Goal: Task Accomplishment & Management: Use online tool/utility

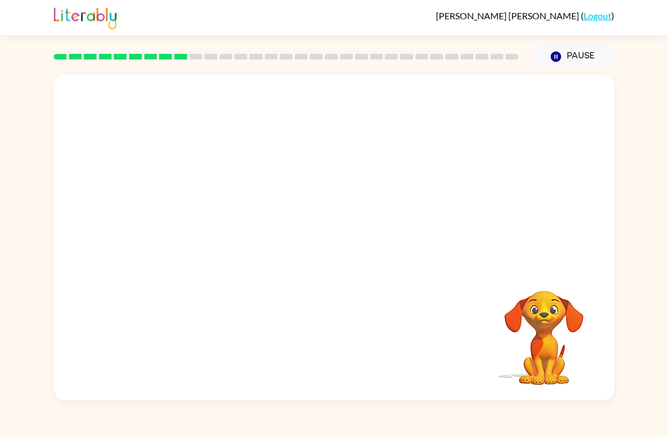
click at [323, 270] on div "Your browser must support playing .mp4 files to use Literably. Please try using…" at bounding box center [334, 237] width 561 height 325
click at [293, 329] on div "Your browser must support playing .mp4 files to use Literably. Please try using…" at bounding box center [334, 237] width 561 height 325
click at [343, 246] on icon "button" at bounding box center [335, 243] width 20 height 20
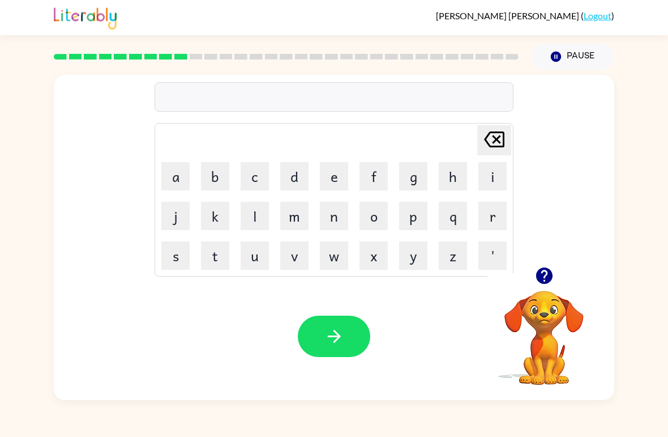
click at [544, 282] on icon "button" at bounding box center [544, 275] width 16 height 16
click at [298, 213] on button "m" at bounding box center [294, 216] width 28 height 28
click at [490, 180] on button "i" at bounding box center [493, 176] width 28 height 28
click at [296, 174] on button "d" at bounding box center [294, 176] width 28 height 28
click at [298, 213] on button "m" at bounding box center [294, 216] width 28 height 28
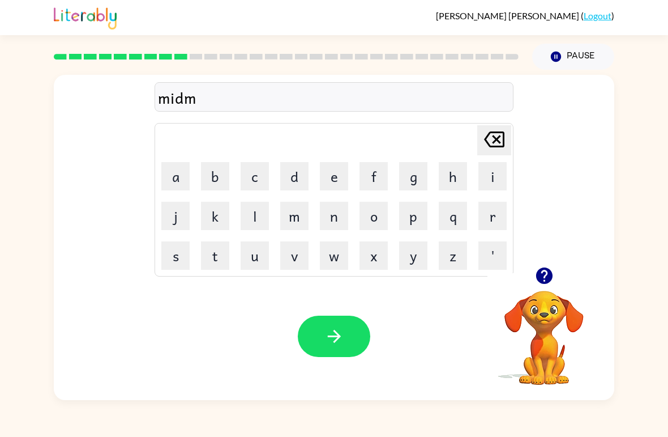
click at [371, 208] on button "o" at bounding box center [374, 216] width 28 height 28
click at [493, 207] on button "r" at bounding box center [493, 216] width 28 height 28
click at [339, 202] on button "n" at bounding box center [334, 216] width 28 height 28
click at [490, 167] on button "i" at bounding box center [493, 176] width 28 height 28
click at [338, 202] on button "n" at bounding box center [334, 216] width 28 height 28
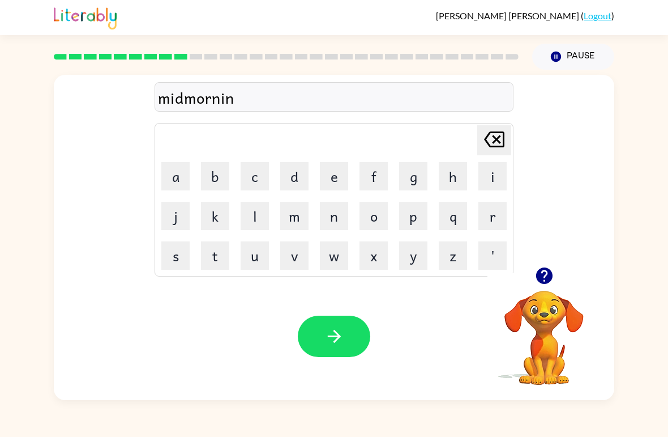
click at [319, 313] on div "Your browser must support playing .mp4 files to use Literably. Please try using…" at bounding box center [334, 335] width 561 height 127
click at [338, 318] on button "button" at bounding box center [334, 335] width 72 height 41
click at [421, 177] on button "g" at bounding box center [413, 176] width 28 height 28
click at [294, 182] on button "d" at bounding box center [294, 176] width 28 height 28
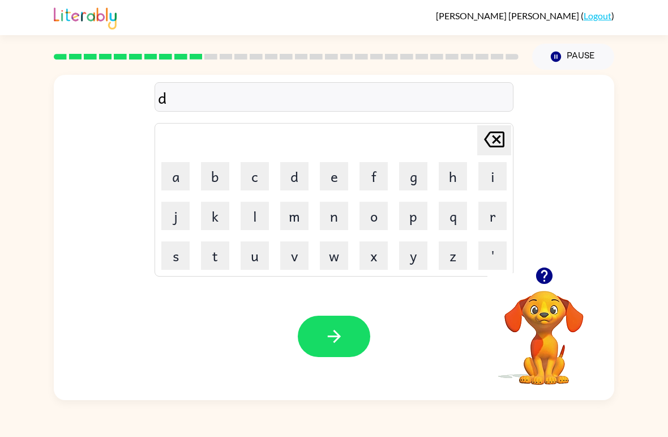
click at [502, 180] on button "i" at bounding box center [493, 176] width 28 height 28
click at [177, 255] on button "s" at bounding box center [175, 255] width 28 height 28
click at [214, 262] on button "t" at bounding box center [215, 255] width 28 height 28
click at [248, 262] on button "u" at bounding box center [255, 255] width 28 height 28
click at [178, 255] on button "s" at bounding box center [175, 255] width 28 height 28
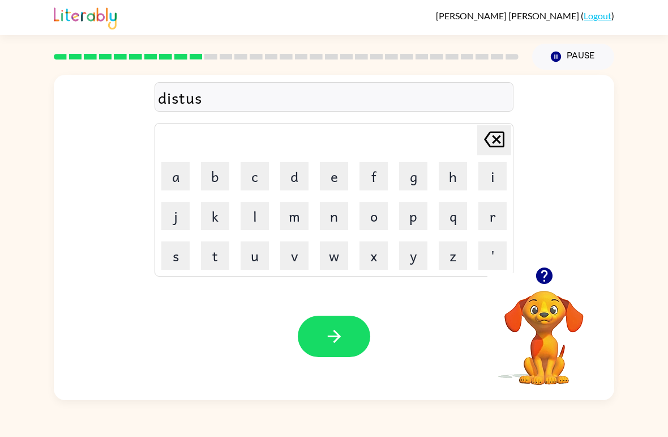
click at [216, 264] on button "t" at bounding box center [215, 255] width 28 height 28
click at [496, 138] on icon at bounding box center [494, 139] width 20 height 16
click at [503, 142] on icon at bounding box center [494, 139] width 20 height 16
click at [495, 221] on button "r" at bounding box center [493, 216] width 28 height 28
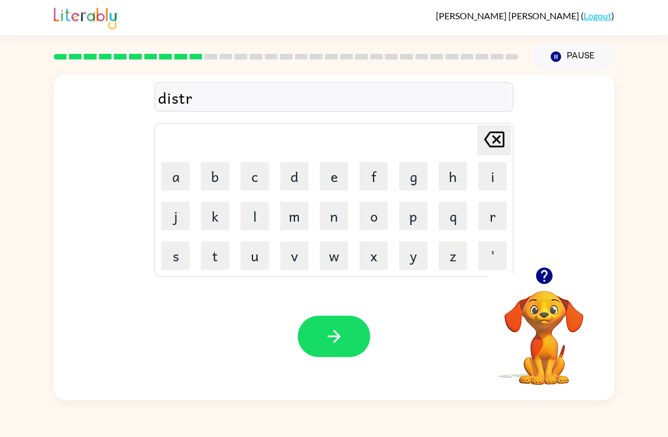
click at [245, 264] on button "u" at bounding box center [255, 255] width 28 height 28
click at [175, 256] on button "s" at bounding box center [175, 255] width 28 height 28
click at [216, 263] on button "t" at bounding box center [215, 255] width 28 height 28
click at [341, 345] on icon "button" at bounding box center [335, 336] width 20 height 20
click at [553, 278] on icon "button" at bounding box center [545, 276] width 20 height 20
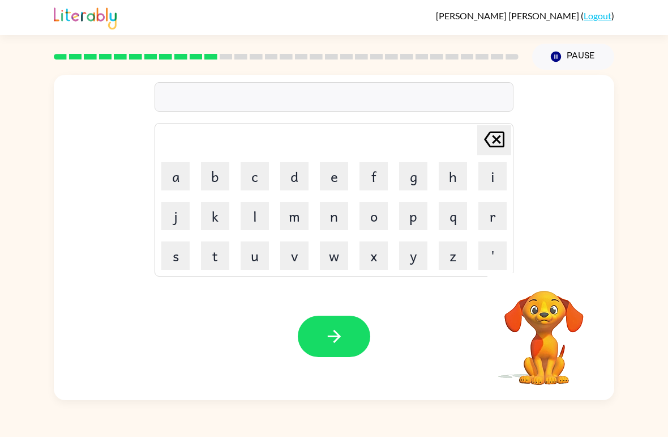
click at [500, 220] on button "r" at bounding box center [493, 216] width 28 height 28
click at [369, 216] on button "o" at bounding box center [374, 216] width 28 height 28
click at [296, 183] on button "d" at bounding box center [294, 176] width 28 height 28
click at [330, 180] on button "e" at bounding box center [334, 176] width 28 height 28
click at [342, 342] on icon "button" at bounding box center [335, 336] width 20 height 20
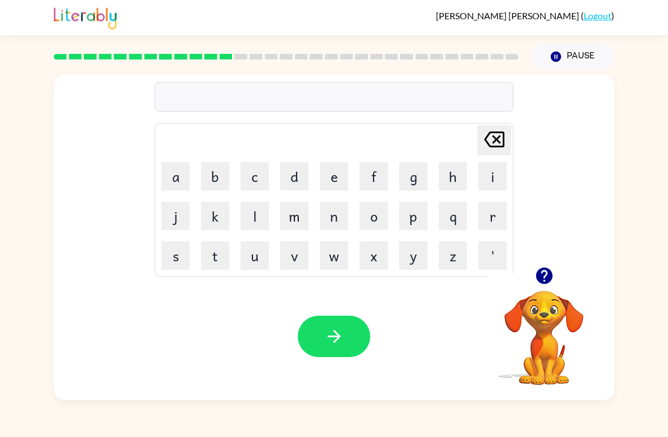
click at [257, 261] on button "u" at bounding box center [255, 255] width 28 height 28
click at [416, 217] on button "p" at bounding box center [413, 216] width 28 height 28
click at [551, 274] on icon "button" at bounding box center [544, 275] width 16 height 16
click at [415, 175] on button "g" at bounding box center [413, 176] width 28 height 28
click at [480, 214] on button "r" at bounding box center [493, 216] width 28 height 28
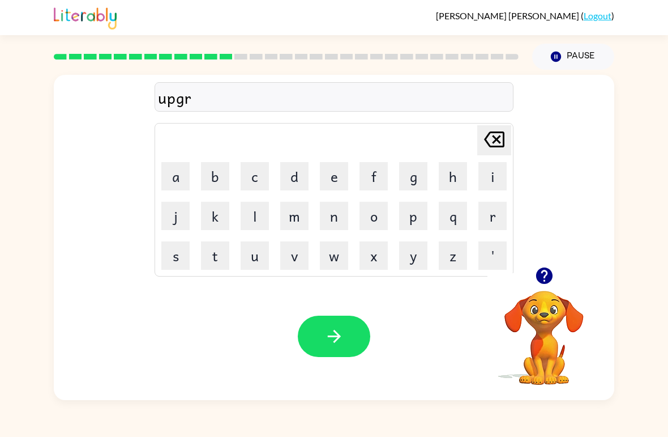
click at [172, 184] on button "a" at bounding box center [175, 176] width 28 height 28
click at [300, 180] on button "d" at bounding box center [294, 176] width 28 height 28
click at [329, 179] on button "e" at bounding box center [334, 176] width 28 height 28
click at [335, 343] on icon "button" at bounding box center [333, 336] width 13 height 13
click at [545, 279] on icon "button" at bounding box center [544, 275] width 16 height 16
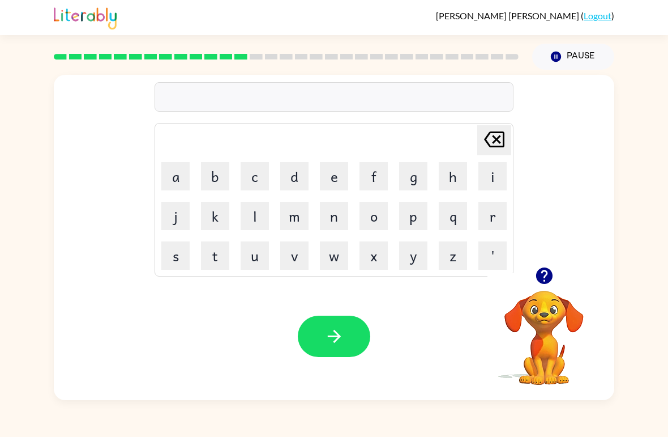
click at [298, 221] on button "m" at bounding box center [294, 216] width 28 height 28
click at [184, 177] on button "a" at bounding box center [175, 176] width 28 height 28
click at [293, 176] on button "d" at bounding box center [294, 176] width 28 height 28
click at [339, 211] on button "n" at bounding box center [334, 216] width 28 height 28
click at [339, 177] on button "e" at bounding box center [334, 176] width 28 height 28
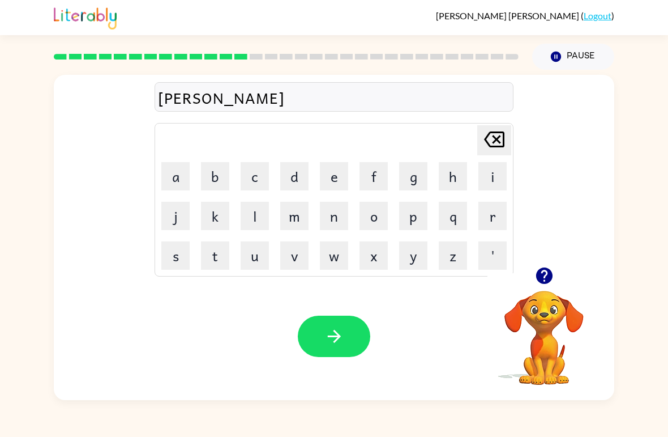
click at [175, 257] on button "s" at bounding box center [175, 255] width 28 height 28
click at [174, 257] on button "s" at bounding box center [175, 255] width 28 height 28
click at [343, 342] on icon "button" at bounding box center [335, 336] width 20 height 20
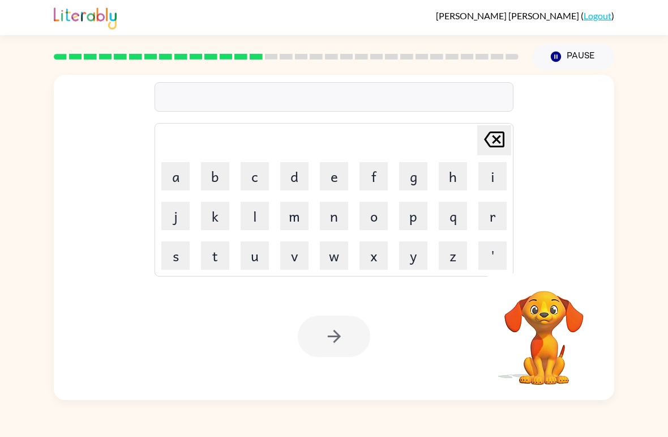
click at [229, 167] on button "b" at bounding box center [215, 176] width 28 height 28
click at [379, 216] on button "o" at bounding box center [374, 216] width 28 height 28
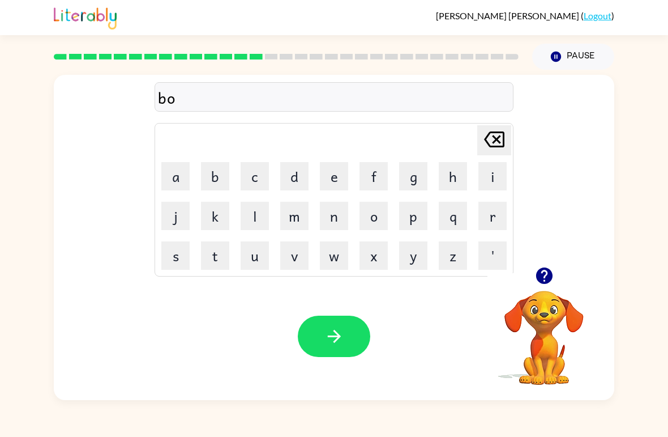
click at [346, 214] on button "n" at bounding box center [334, 216] width 28 height 28
click at [261, 259] on button "u" at bounding box center [255, 255] width 28 height 28
click at [184, 266] on button "s" at bounding box center [175, 255] width 28 height 28
click at [336, 332] on icon "button" at bounding box center [333, 336] width 13 height 13
click at [174, 262] on button "s" at bounding box center [175, 255] width 28 height 28
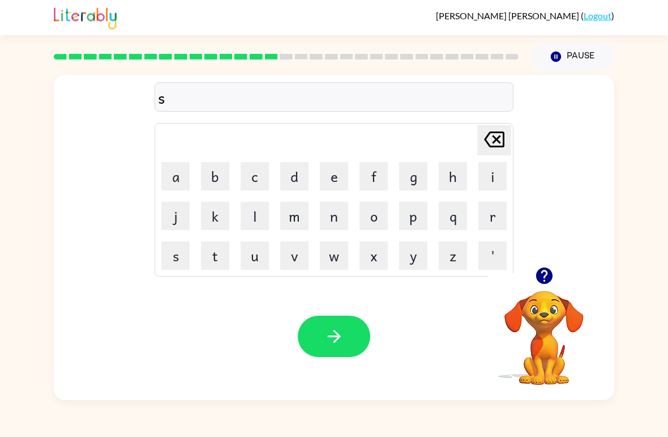
click at [332, 263] on button "w" at bounding box center [334, 255] width 28 height 28
click at [364, 219] on button "o" at bounding box center [374, 216] width 28 height 28
click at [484, 212] on button "r" at bounding box center [493, 216] width 28 height 28
click at [297, 223] on button "m" at bounding box center [294, 216] width 28 height 28
click at [310, 345] on button "button" at bounding box center [334, 335] width 72 height 41
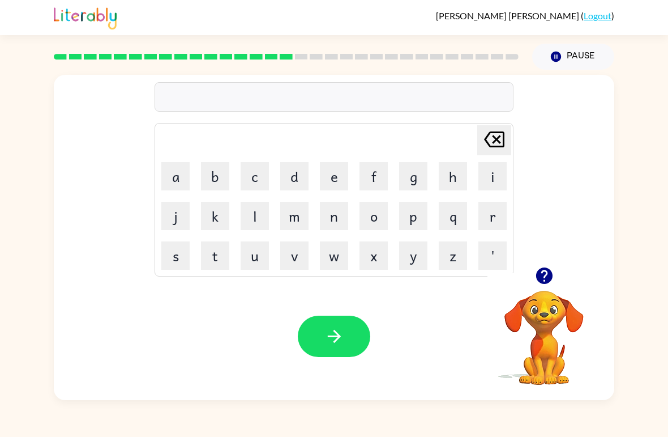
click at [488, 216] on button "r" at bounding box center [493, 216] width 28 height 28
click at [185, 175] on button "a" at bounding box center [175, 176] width 28 height 28
click at [268, 212] on button "l" at bounding box center [255, 216] width 28 height 28
click at [497, 142] on icon "[PERSON_NAME] last character input" at bounding box center [494, 139] width 27 height 27
click at [301, 221] on button "m" at bounding box center [294, 216] width 28 height 28
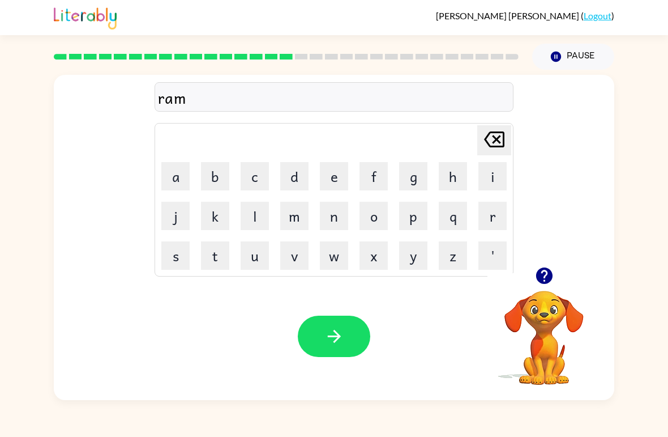
click at [337, 341] on icon "button" at bounding box center [335, 336] width 20 height 20
click at [545, 286] on button "button" at bounding box center [544, 275] width 29 height 29
click at [212, 178] on button "b" at bounding box center [215, 176] width 28 height 28
click at [490, 216] on button "r" at bounding box center [493, 216] width 28 height 28
click at [258, 265] on button "u" at bounding box center [255, 255] width 28 height 28
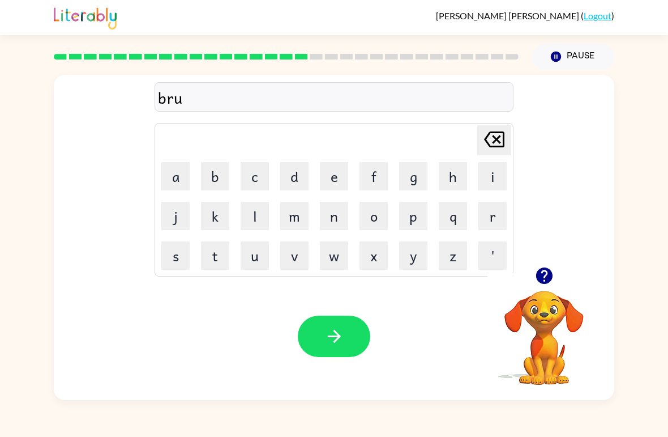
click at [296, 219] on button "m" at bounding box center [294, 216] width 28 height 28
click at [480, 180] on button "i" at bounding box center [493, 176] width 28 height 28
click at [326, 219] on button "n" at bounding box center [334, 216] width 28 height 28
click at [411, 190] on button "g" at bounding box center [413, 176] width 28 height 28
click at [326, 330] on icon "button" at bounding box center [335, 336] width 20 height 20
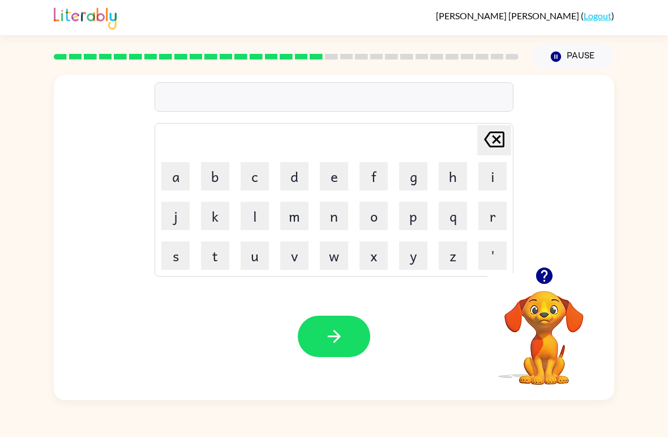
click at [544, 284] on icon "button" at bounding box center [544, 275] width 16 height 16
click at [489, 221] on button "r" at bounding box center [493, 216] width 28 height 28
click at [486, 180] on button "i" at bounding box center [493, 176] width 28 height 28
click at [189, 259] on button "s" at bounding box center [175, 255] width 28 height 28
click at [204, 206] on button "k" at bounding box center [215, 216] width 28 height 28
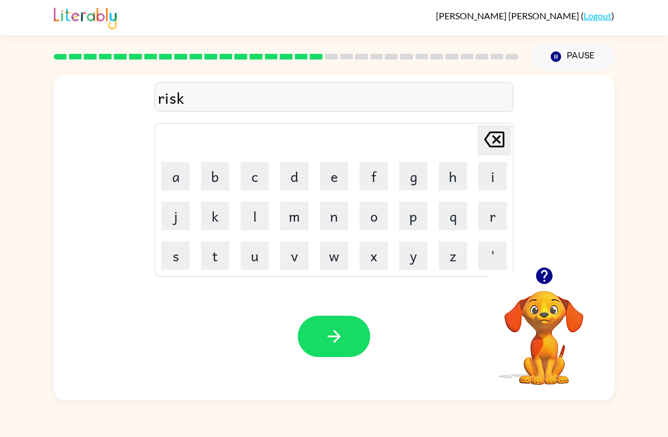
click at [488, 174] on button "i" at bounding box center [493, 176] width 28 height 28
click at [327, 176] on button "e" at bounding box center [334, 176] width 28 height 28
click at [168, 266] on button "s" at bounding box center [175, 255] width 28 height 28
click at [220, 262] on button "t" at bounding box center [215, 255] width 28 height 28
click at [317, 340] on button "button" at bounding box center [334, 335] width 72 height 41
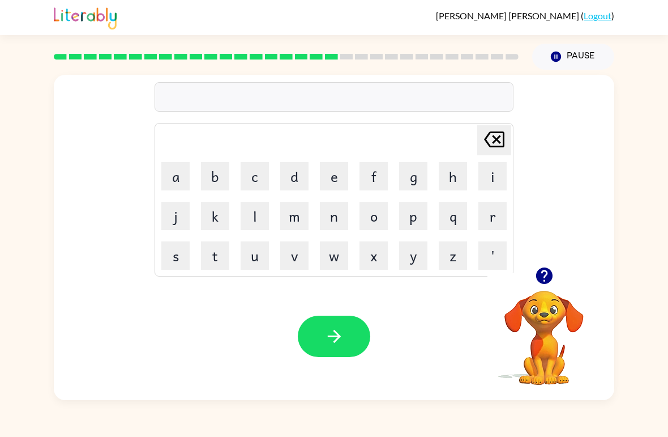
click at [180, 180] on button "a" at bounding box center [175, 176] width 28 height 28
click at [490, 213] on button "r" at bounding box center [493, 216] width 28 height 28
click at [221, 262] on button "t" at bounding box center [215, 255] width 28 height 28
click at [290, 223] on button "m" at bounding box center [294, 216] width 28 height 28
click at [482, 186] on button "i" at bounding box center [493, 176] width 28 height 28
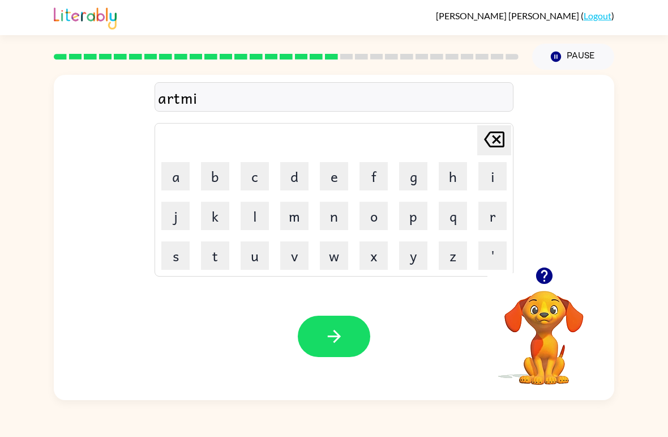
click at [413, 182] on button "g" at bounding box center [413, 176] width 28 height 28
click at [348, 347] on button "button" at bounding box center [334, 335] width 72 height 41
click at [188, 257] on button "s" at bounding box center [175, 255] width 28 height 28
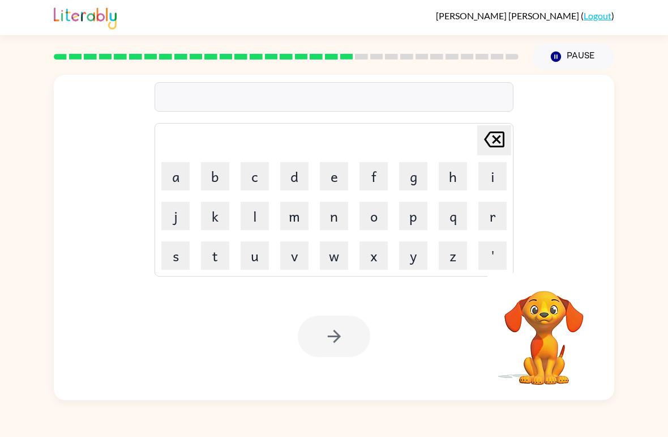
click at [488, 139] on icon "[PERSON_NAME] last character input" at bounding box center [494, 139] width 27 height 27
click at [373, 173] on button "f" at bounding box center [374, 176] width 28 height 28
click at [371, 216] on button "o" at bounding box center [374, 216] width 28 height 28
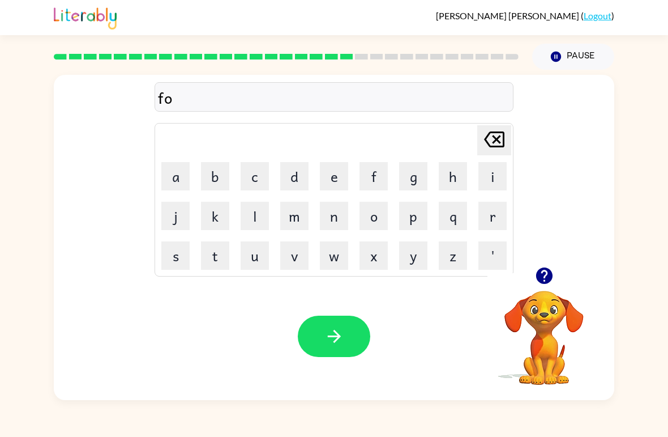
click at [250, 216] on button "l" at bounding box center [255, 216] width 28 height 28
click at [370, 218] on button "o" at bounding box center [374, 216] width 28 height 28
click at [340, 258] on button "w" at bounding box center [334, 255] width 28 height 28
click at [335, 183] on button "e" at bounding box center [334, 176] width 28 height 28
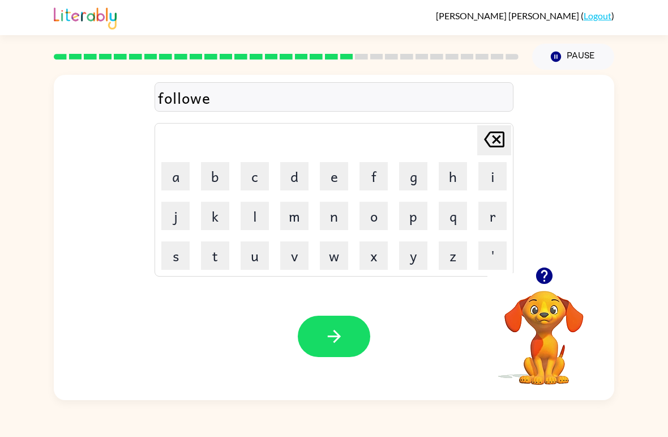
click at [217, 182] on button "b" at bounding box center [215, 176] width 28 height 28
click at [479, 142] on button "[PERSON_NAME] last character input" at bounding box center [494, 140] width 34 height 30
click at [295, 179] on button "d" at bounding box center [294, 176] width 28 height 28
click at [340, 342] on icon "button" at bounding box center [335, 336] width 20 height 20
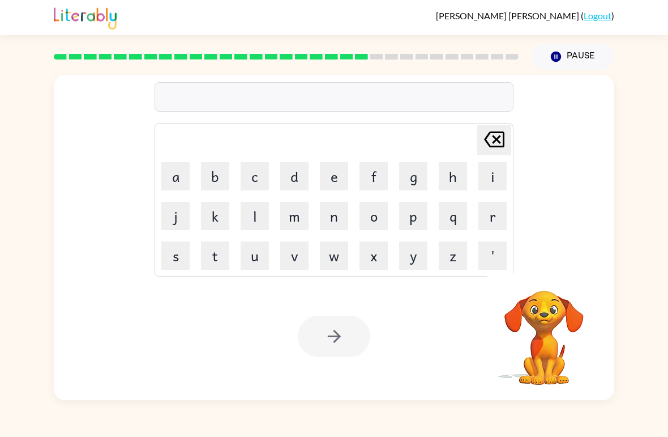
click at [252, 180] on button "c" at bounding box center [255, 176] width 28 height 28
click at [345, 176] on button "e" at bounding box center [334, 176] width 28 height 28
click at [327, 220] on button "n" at bounding box center [334, 216] width 28 height 28
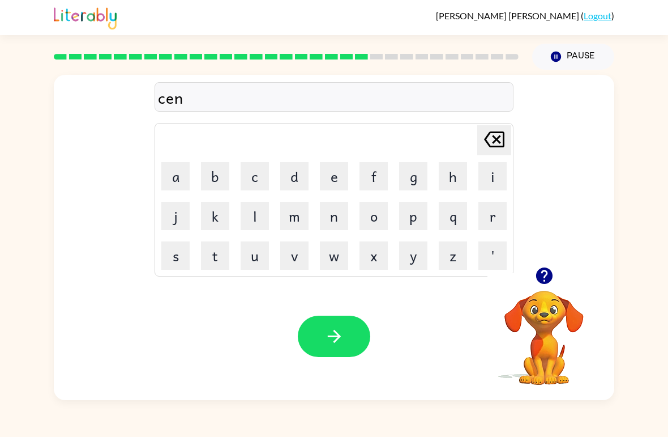
click at [216, 263] on button "t" at bounding box center [215, 255] width 28 height 28
click at [494, 177] on button "i" at bounding box center [493, 176] width 28 height 28
click at [411, 221] on button "p" at bounding box center [413, 216] width 28 height 28
click at [340, 173] on button "e" at bounding box center [334, 176] width 28 height 28
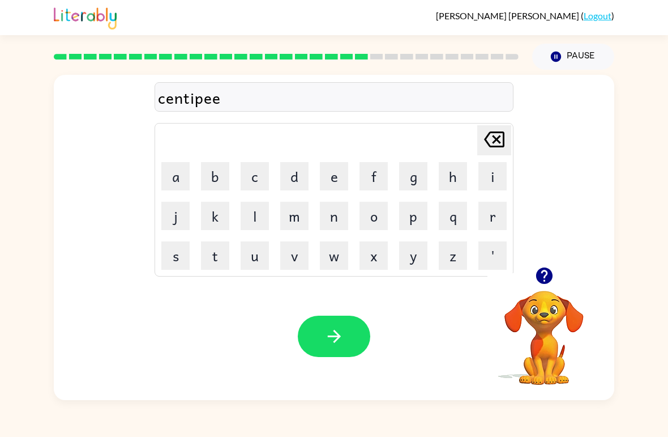
click at [289, 186] on button "d" at bounding box center [294, 176] width 28 height 28
click at [332, 330] on icon "button" at bounding box center [335, 336] width 20 height 20
click at [404, 357] on div "Your browser must support playing .mp4 files to use Literably. Please try using…" at bounding box center [334, 335] width 561 height 127
click at [663, 304] on div "[PERSON_NAME] last character input a b c d e f g h i j k l m n o p q r s t u v …" at bounding box center [334, 235] width 668 height 330
click at [542, 276] on icon "button" at bounding box center [544, 275] width 16 height 16
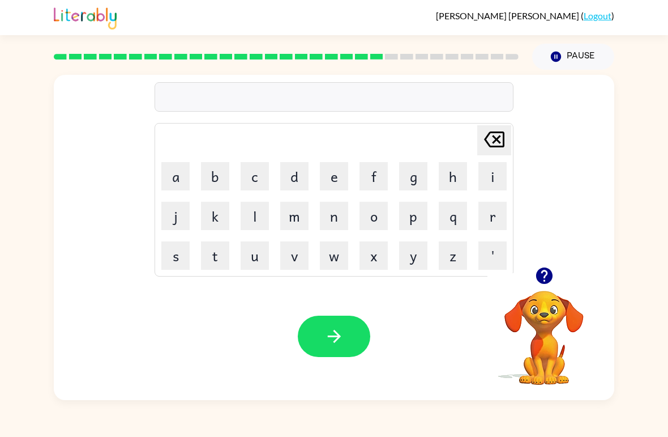
click at [170, 253] on button "s" at bounding box center [175, 255] width 28 height 28
click at [248, 263] on button "u" at bounding box center [255, 255] width 28 height 28
click at [172, 254] on button "s" at bounding box center [175, 255] width 28 height 28
click at [207, 257] on button "t" at bounding box center [215, 255] width 28 height 28
click at [165, 167] on button "a" at bounding box center [175, 176] width 28 height 28
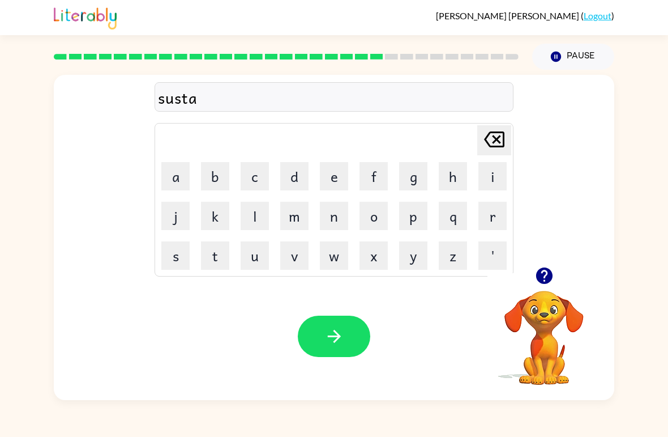
click at [492, 175] on button "i" at bounding box center [493, 176] width 28 height 28
click at [340, 216] on button "n" at bounding box center [334, 216] width 28 height 28
click at [334, 342] on icon "button" at bounding box center [333, 336] width 13 height 13
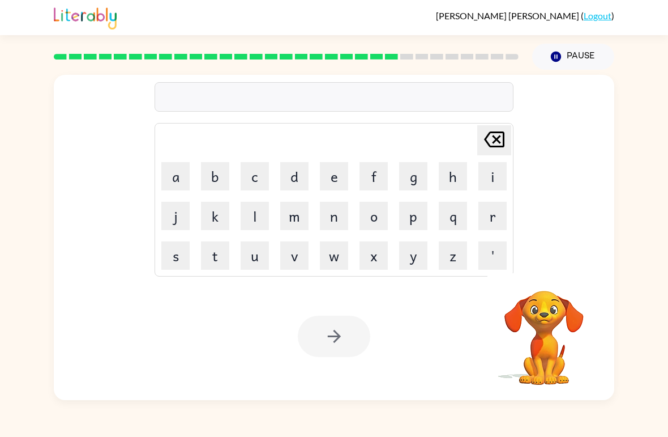
click at [378, 177] on button "f" at bounding box center [374, 176] width 28 height 28
click at [378, 217] on button "o" at bounding box center [374, 216] width 28 height 28
click at [498, 210] on button "r" at bounding box center [493, 216] width 28 height 28
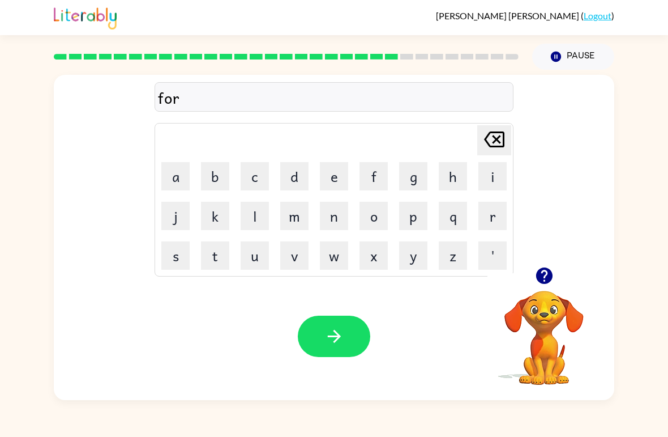
click at [336, 259] on button "w" at bounding box center [334, 255] width 28 height 28
click at [178, 173] on button "a" at bounding box center [175, 176] width 28 height 28
click at [498, 219] on button "r" at bounding box center [493, 216] width 28 height 28
click at [300, 185] on button "d" at bounding box center [294, 176] width 28 height 28
click at [344, 349] on button "button" at bounding box center [334, 335] width 72 height 41
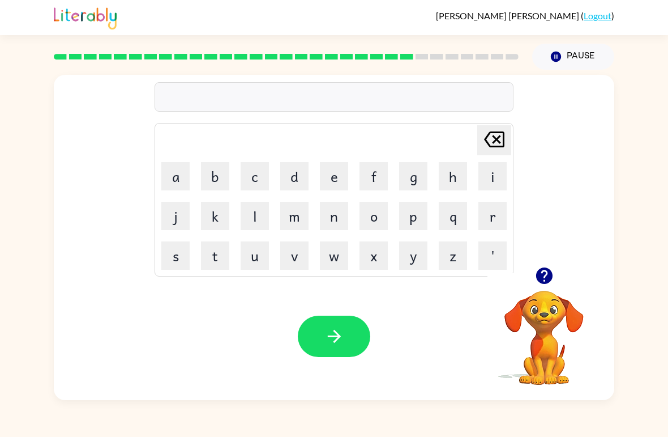
click at [492, 216] on button "r" at bounding box center [493, 216] width 28 height 28
click at [336, 180] on button "e" at bounding box center [334, 176] width 28 height 28
click at [262, 214] on button "l" at bounding box center [255, 216] width 28 height 28
click at [187, 180] on button "a" at bounding box center [175, 176] width 28 height 28
click at [215, 253] on button "t" at bounding box center [215, 255] width 28 height 28
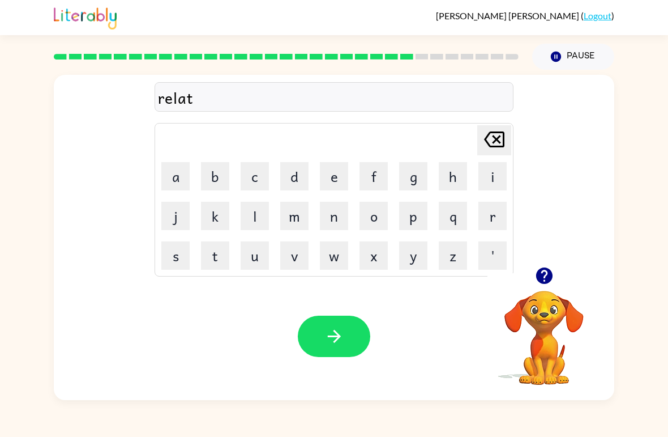
click at [338, 177] on button "e" at bounding box center [334, 176] width 28 height 28
click at [296, 181] on button "d" at bounding box center [294, 176] width 28 height 28
click at [351, 334] on button "button" at bounding box center [334, 335] width 72 height 41
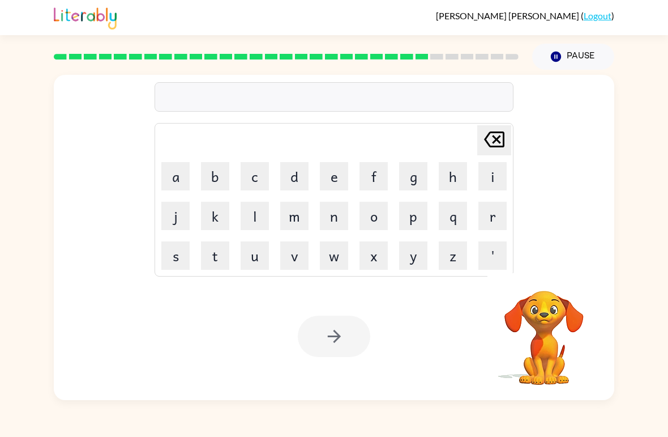
click at [411, 178] on button "g" at bounding box center [413, 176] width 28 height 28
click at [379, 217] on button "o" at bounding box center [374, 216] width 28 height 28
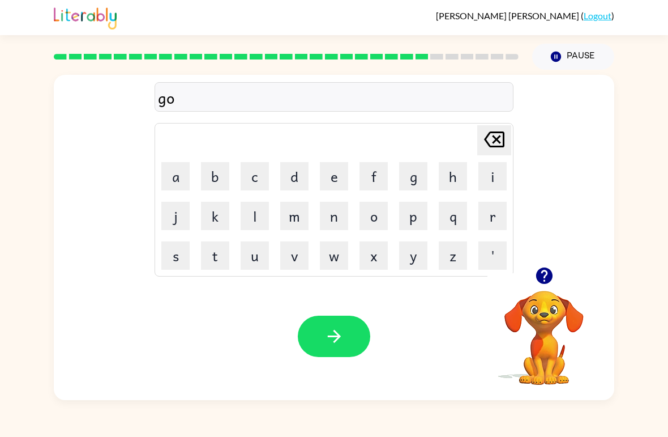
click at [216, 174] on button "b" at bounding box center [215, 176] width 28 height 28
click at [253, 225] on button "l" at bounding box center [255, 216] width 28 height 28
click at [488, 178] on button "i" at bounding box center [493, 176] width 28 height 28
click at [337, 219] on button "n" at bounding box center [334, 216] width 28 height 28
click at [343, 343] on icon "button" at bounding box center [335, 336] width 20 height 20
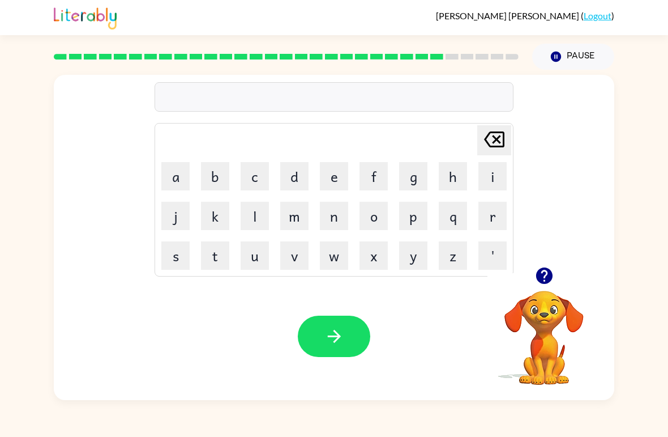
click at [256, 224] on button "l" at bounding box center [255, 216] width 28 height 28
click at [259, 261] on button "u" at bounding box center [255, 255] width 28 height 28
click at [301, 214] on button "m" at bounding box center [294, 216] width 28 height 28
click at [215, 175] on button "b" at bounding box center [215, 176] width 28 height 28
click at [348, 177] on button "e" at bounding box center [334, 176] width 28 height 28
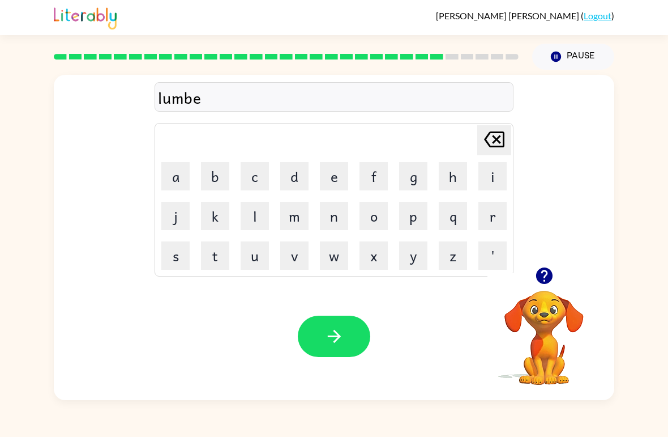
click at [500, 209] on button "r" at bounding box center [493, 216] width 28 height 28
click at [179, 214] on button "j" at bounding box center [175, 216] width 28 height 28
click at [184, 167] on button "a" at bounding box center [175, 176] width 28 height 28
click at [256, 168] on button "c" at bounding box center [255, 176] width 28 height 28
click at [219, 216] on button "k" at bounding box center [215, 216] width 28 height 28
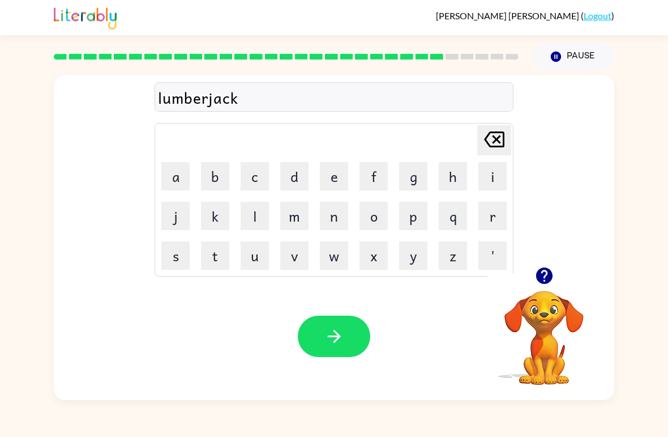
click at [549, 279] on icon "button" at bounding box center [544, 275] width 16 height 16
click at [331, 339] on icon "button" at bounding box center [335, 336] width 20 height 20
click at [257, 177] on button "c" at bounding box center [255, 176] width 28 height 28
click at [187, 177] on button "a" at bounding box center [175, 176] width 28 height 28
click at [496, 219] on button "r" at bounding box center [493, 216] width 28 height 28
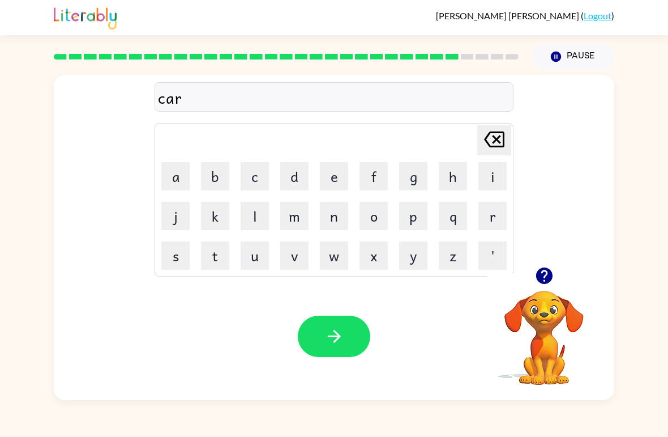
click at [339, 180] on button "e" at bounding box center [334, 176] width 28 height 28
click at [169, 257] on button "s" at bounding box center [175, 255] width 28 height 28
click at [340, 334] on icon "button" at bounding box center [335, 336] width 20 height 20
click at [549, 279] on icon "button" at bounding box center [544, 275] width 16 height 16
click at [219, 253] on button "t" at bounding box center [215, 255] width 28 height 28
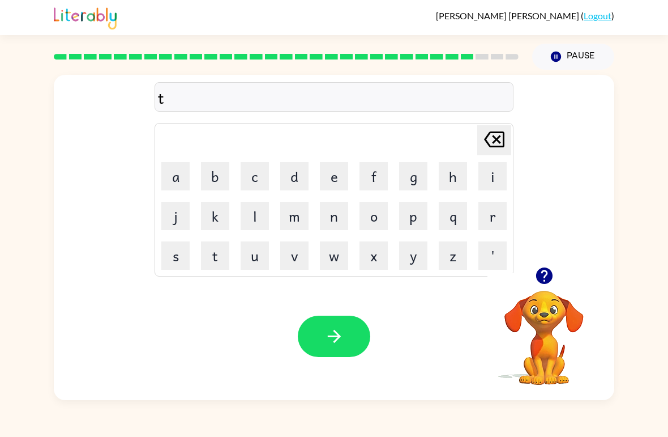
click at [548, 272] on icon "button" at bounding box center [544, 275] width 16 height 16
click at [465, 164] on button "h" at bounding box center [453, 176] width 28 height 28
click at [496, 169] on button "i" at bounding box center [493, 176] width 28 height 28
click at [330, 219] on button "n" at bounding box center [334, 216] width 28 height 28
click at [339, 340] on icon "button" at bounding box center [335, 336] width 20 height 20
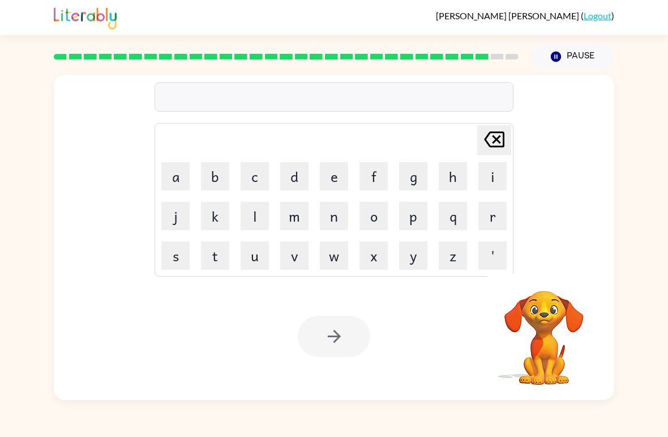
click at [177, 261] on button "s" at bounding box center [175, 255] width 28 height 28
click at [493, 180] on button "i" at bounding box center [493, 176] width 28 height 28
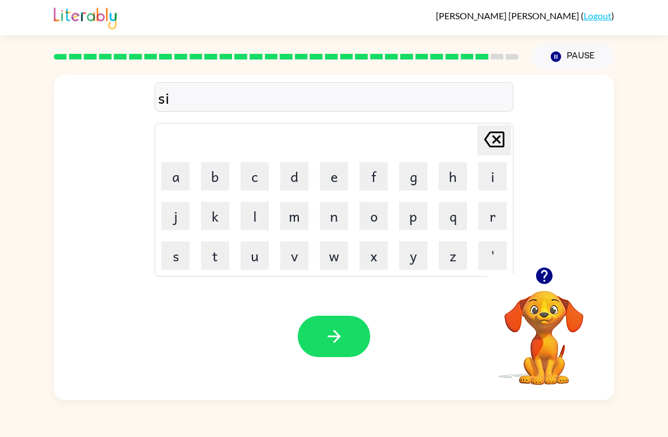
click at [257, 213] on button "l" at bounding box center [255, 216] width 28 height 28
click at [301, 258] on button "v" at bounding box center [294, 255] width 28 height 28
click at [334, 182] on button "e" at bounding box center [334, 176] width 28 height 28
click at [494, 214] on button "r" at bounding box center [493, 216] width 28 height 28
click at [341, 259] on button "w" at bounding box center [334, 255] width 28 height 28
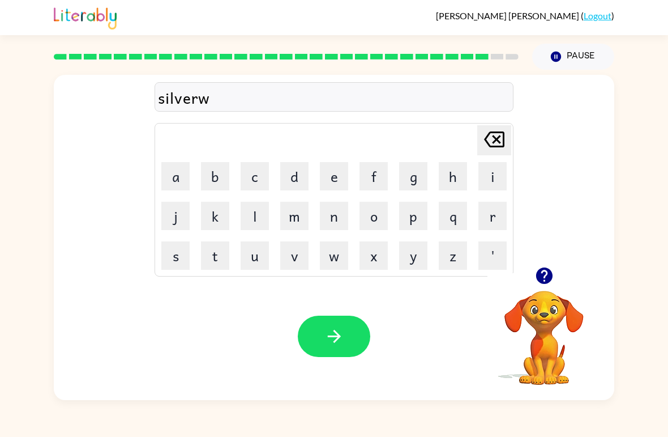
click at [183, 170] on button "a" at bounding box center [175, 176] width 28 height 28
click at [506, 210] on button "r" at bounding box center [493, 216] width 28 height 28
click at [336, 175] on button "e" at bounding box center [334, 176] width 28 height 28
click at [344, 336] on button "button" at bounding box center [334, 335] width 72 height 41
click at [335, 217] on button "n" at bounding box center [334, 216] width 28 height 28
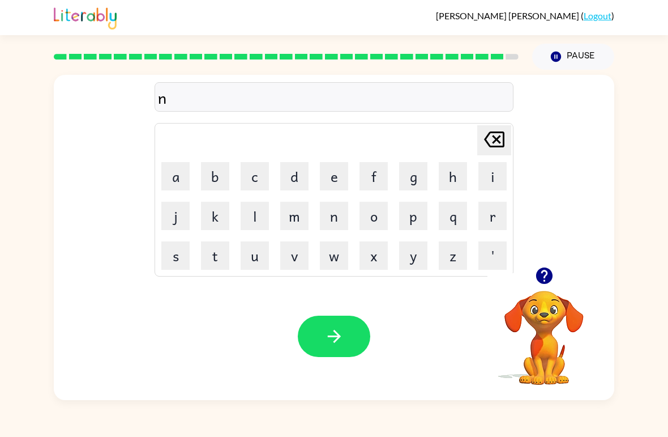
click at [178, 177] on button "a" at bounding box center [175, 176] width 28 height 28
click at [367, 176] on button "f" at bounding box center [374, 176] width 28 height 28
click at [487, 214] on button "r" at bounding box center [493, 216] width 28 height 28
click at [182, 176] on button "a" at bounding box center [175, 176] width 28 height 28
click at [485, 180] on button "i" at bounding box center [493, 176] width 28 height 28
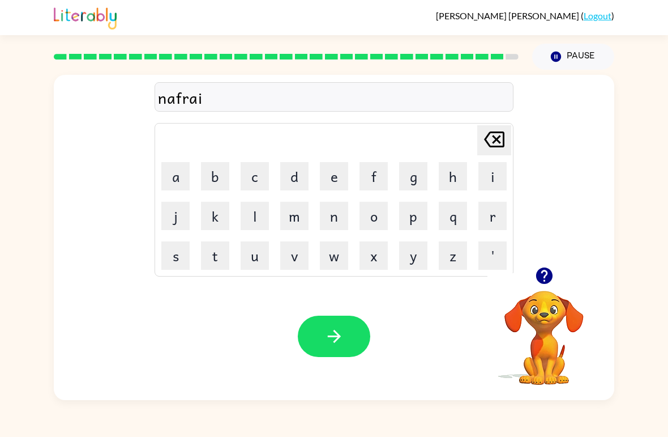
click at [498, 137] on icon "[PERSON_NAME] last character input" at bounding box center [494, 139] width 27 height 27
click at [497, 136] on icon "[PERSON_NAME] last character input" at bounding box center [494, 139] width 27 height 27
click at [504, 151] on icon "[PERSON_NAME] last character input" at bounding box center [494, 139] width 27 height 27
click at [528, 137] on div "na Delete Delete last character input a b c d e f g h i j k l m n o p q r s t u…" at bounding box center [334, 171] width 561 height 192
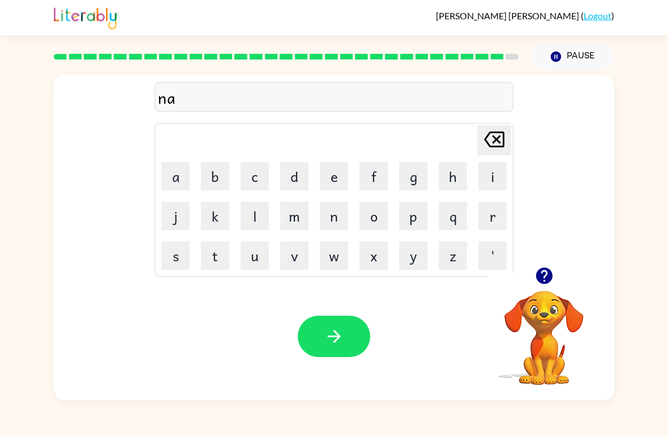
click at [526, 141] on div "na Delete Delete last character input a b c d e f g h i j k l m n o p q r s t u…" at bounding box center [334, 171] width 561 height 192
click at [508, 138] on button "[PERSON_NAME] last character input" at bounding box center [494, 140] width 34 height 30
click at [267, 261] on button "u" at bounding box center [255, 255] width 28 height 28
click at [338, 215] on button "n" at bounding box center [334, 216] width 28 height 28
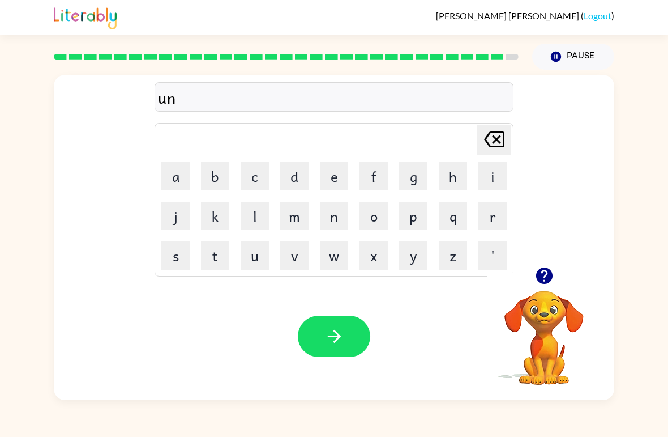
click at [179, 168] on button "a" at bounding box center [175, 176] width 28 height 28
click at [380, 176] on button "f" at bounding box center [374, 176] width 28 height 28
click at [494, 215] on button "r" at bounding box center [493, 216] width 28 height 28
click at [178, 173] on button "a" at bounding box center [175, 176] width 28 height 28
click at [498, 170] on button "i" at bounding box center [493, 176] width 28 height 28
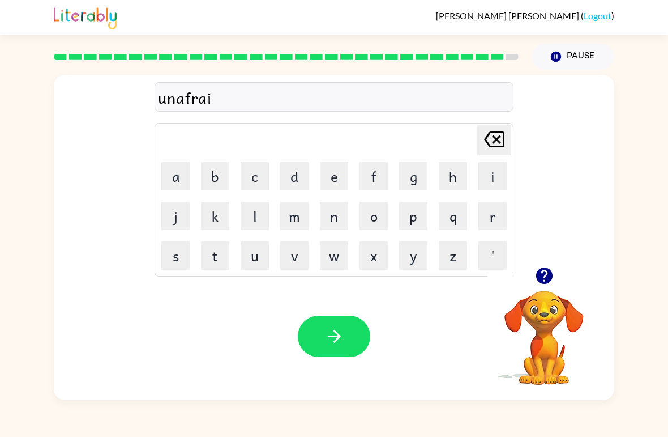
click at [214, 170] on button "b" at bounding box center [215, 176] width 28 height 28
click at [507, 134] on icon "[PERSON_NAME] last character input" at bounding box center [494, 139] width 27 height 27
click at [298, 170] on button "d" at bounding box center [294, 176] width 28 height 28
click at [338, 347] on button "button" at bounding box center [334, 335] width 72 height 41
